Goal: Book appointment/travel/reservation

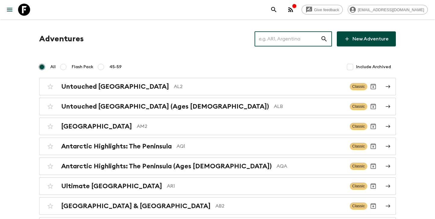
click at [300, 41] on input "text" at bounding box center [288, 38] width 66 height 17
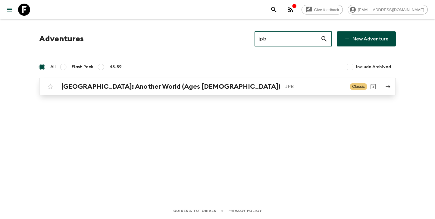
type input "jpb"
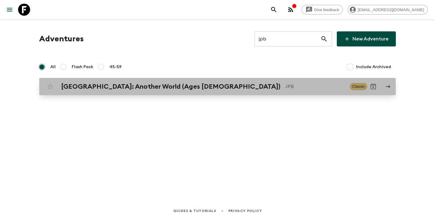
click at [226, 83] on div "[GEOGRAPHIC_DATA]: Another World (Ages [DEMOGRAPHIC_DATA]) JPB" at bounding box center [203, 87] width 284 height 8
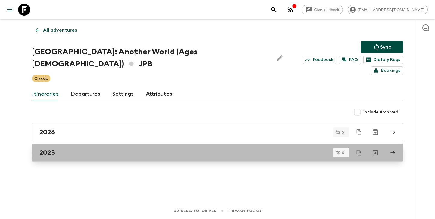
click at [96, 143] on link "2025" at bounding box center [217, 152] width 371 height 18
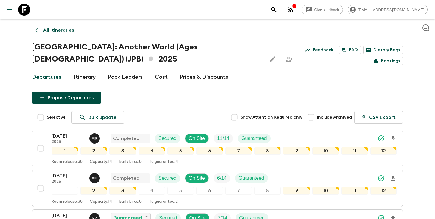
click at [215, 111] on div "Select All Bulk update Show Attention Required only Include Archived CSV Export" at bounding box center [220, 117] width 365 height 13
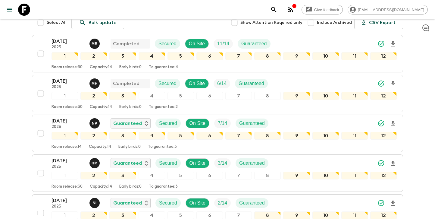
scroll to position [93, 0]
